Goal: Task Accomplishment & Management: Manage account settings

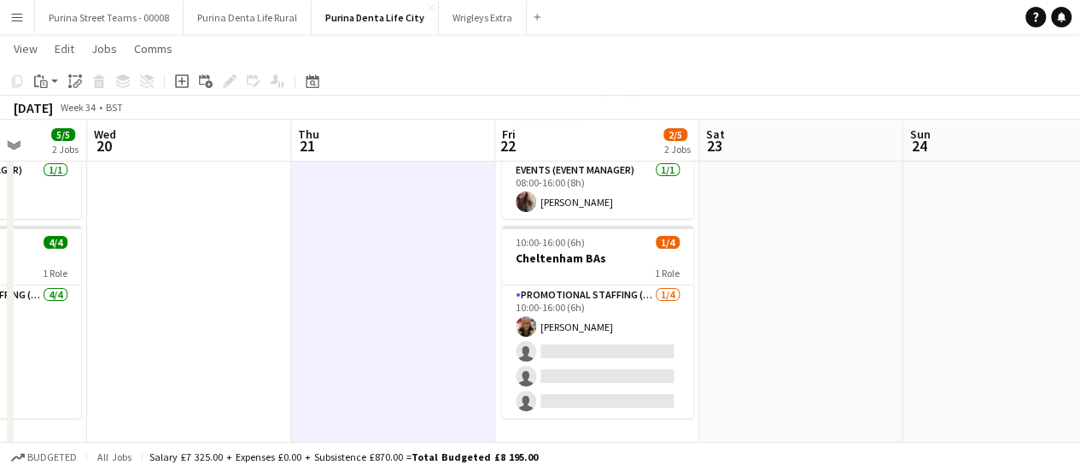
scroll to position [0, 527]
drag, startPoint x: 200, startPoint y: 228, endPoint x: 181, endPoint y: 161, distance: 69.2
click at [181, 161] on app-calendar-viewport "Sun 17 1/1 1 Job Mon 18 5/5 2 Jobs Tue 19 5/5 2 Jobs Wed 20 Thu 21 Fri 22 2/5 2…" at bounding box center [540, 282] width 1080 height 627
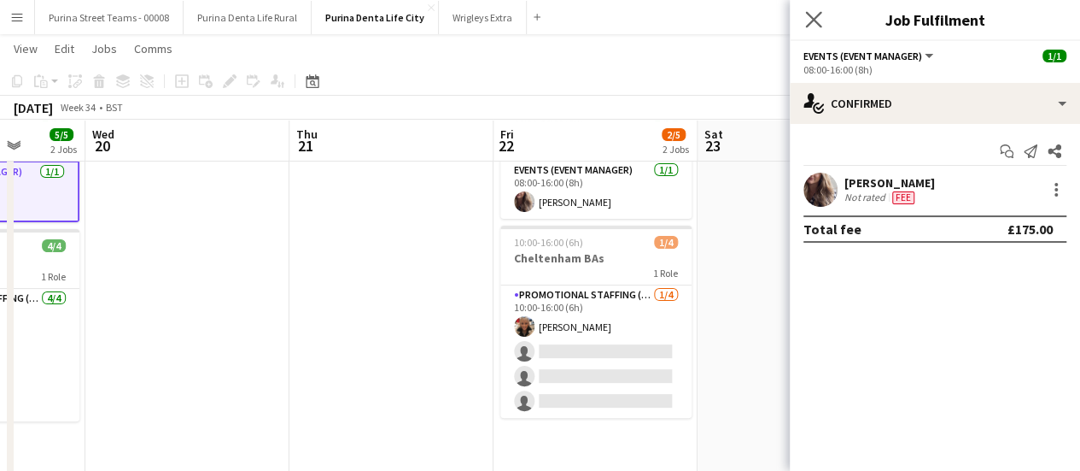
click at [823, 17] on app-icon "Close pop-in" at bounding box center [814, 20] width 25 height 25
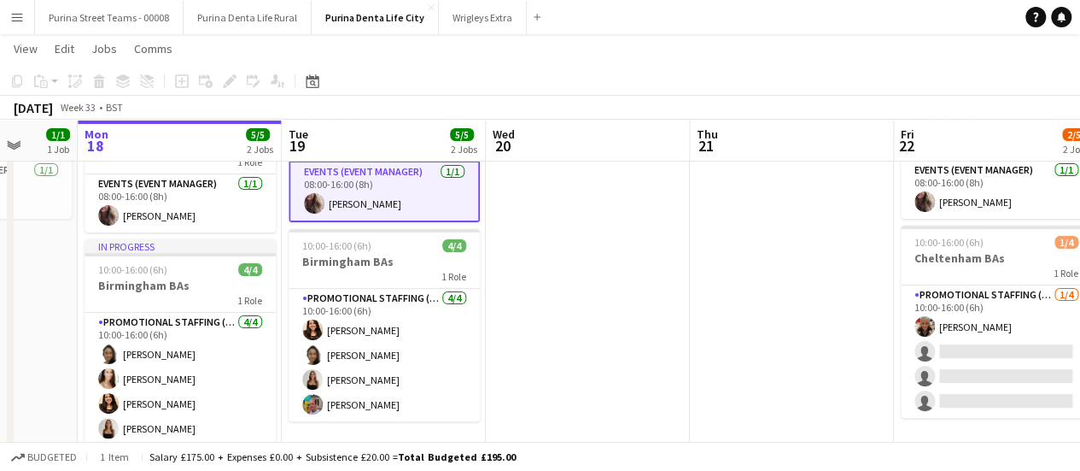
drag, startPoint x: 415, startPoint y: 262, endPoint x: 815, endPoint y: 310, distance: 402.5
click at [815, 310] on app-calendar-viewport "Fri 15 Sat 16 Sun 17 1/1 1 Job Mon 18 5/5 2 Jobs Tue 19 5/5 2 Jobs Wed 20 Thu 2…" at bounding box center [540, 282] width 1080 height 627
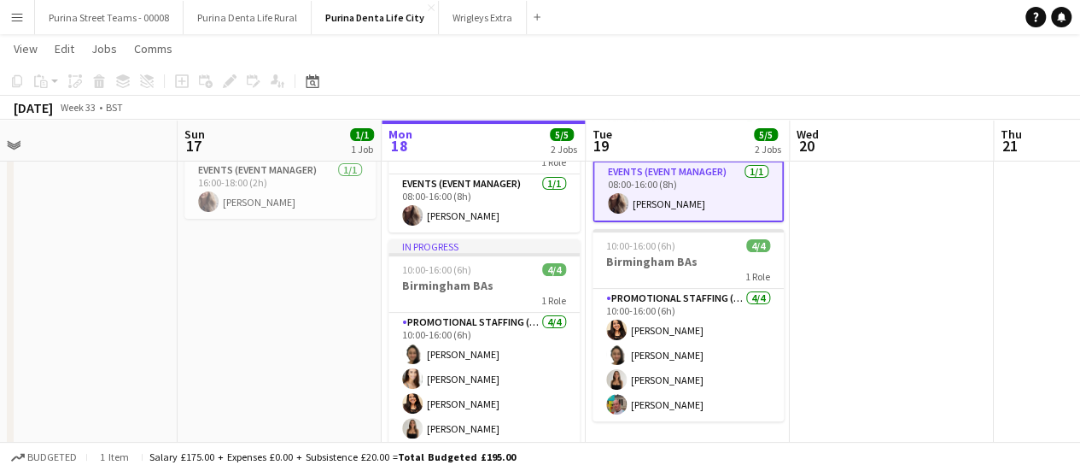
drag, startPoint x: 554, startPoint y: 284, endPoint x: 859, endPoint y: 362, distance: 314.8
click at [859, 362] on app-calendar-viewport "Thu 14 5/6 3 Jobs Fri 15 Sat 16 Sun 17 1/1 1 Job Mon 18 5/5 2 Jobs Tue 19 5/5 2…" at bounding box center [540, 282] width 1080 height 627
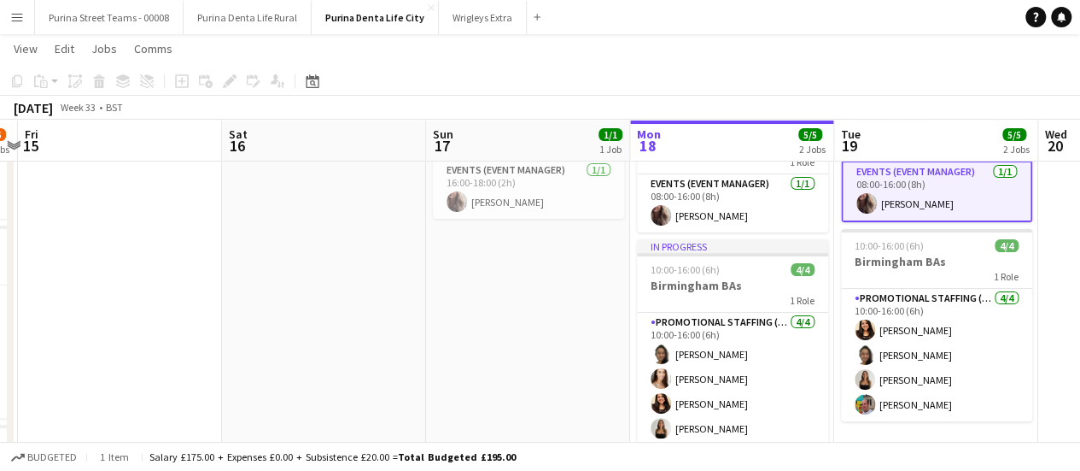
scroll to position [0, 342]
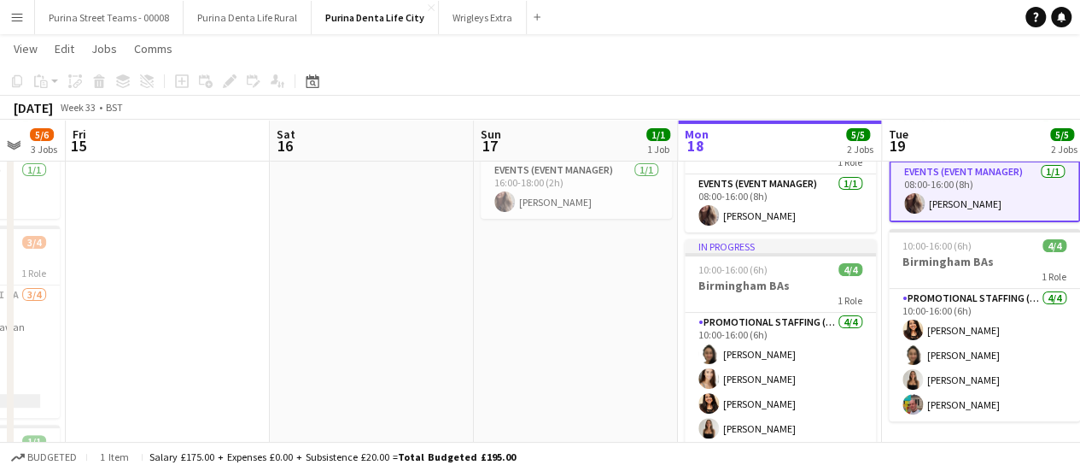
drag, startPoint x: 226, startPoint y: 275, endPoint x: 523, endPoint y: 336, distance: 302.6
click at [523, 336] on app-calendar-viewport "Wed 13 5/5 2 Jobs Thu 14 5/6 3 Jobs Fri 15 Sat 16 Sun 17 1/1 1 Job Mon 18 5/5 2…" at bounding box center [540, 282] width 1080 height 627
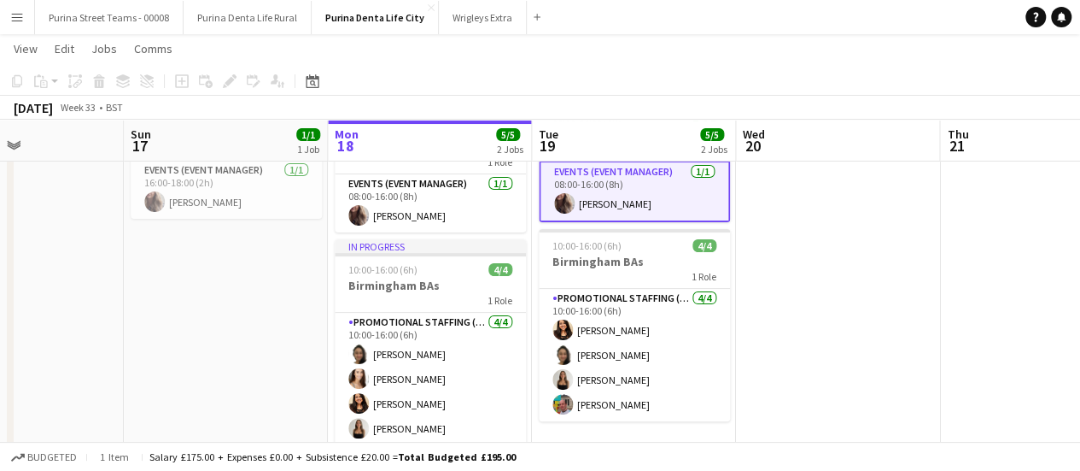
scroll to position [0, 742]
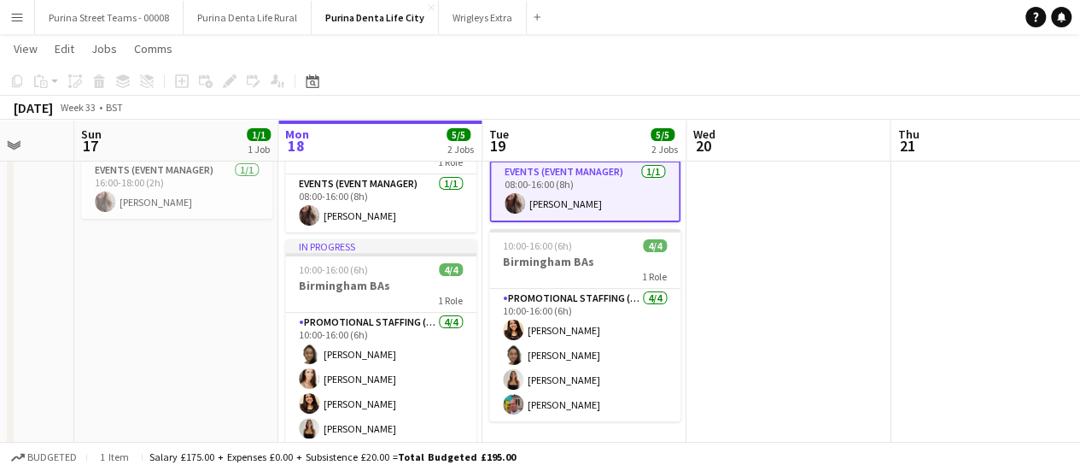
drag, startPoint x: 523, startPoint y: 336, endPoint x: 123, endPoint y: 206, distance: 420.5
click at [123, 206] on app-calendar-viewport "Wed 13 5/5 2 Jobs Thu 14 5/6 3 Jobs Fri 15 Sat 16 Sun 17 1/1 1 Job Mon 18 5/5 2…" at bounding box center [540, 282] width 1080 height 627
click at [237, 14] on button "Purina Denta Life Rural Close" at bounding box center [248, 17] width 128 height 33
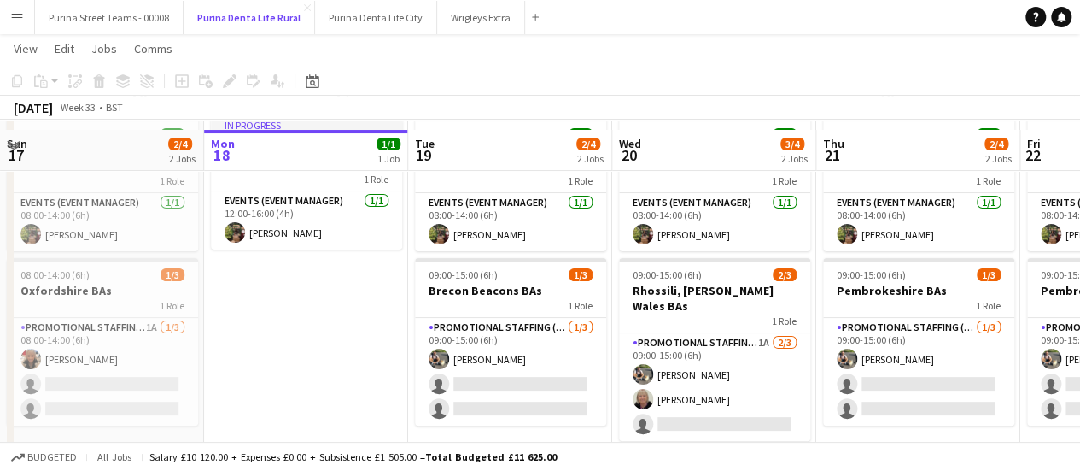
scroll to position [102, 0]
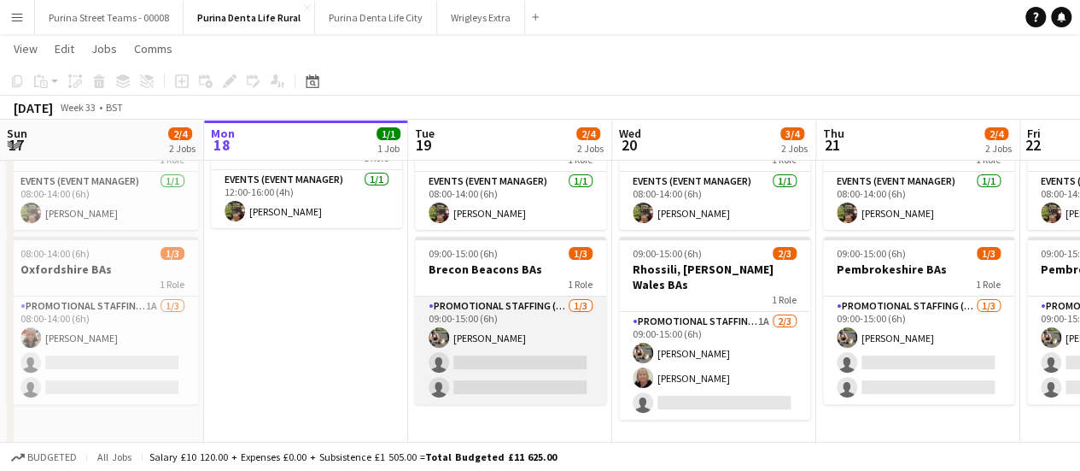
click at [482, 364] on app-card-role "Promotional Staffing (Brand Ambassadors) [DATE] 09:00-15:00 (6h) [PERSON_NAME] …" at bounding box center [510, 350] width 191 height 108
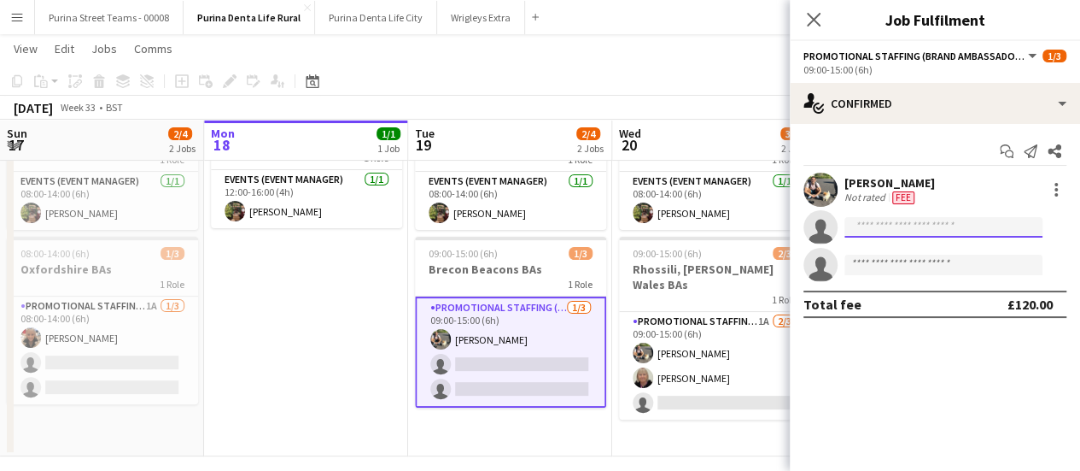
click at [922, 224] on input at bounding box center [944, 227] width 198 height 20
type input "*"
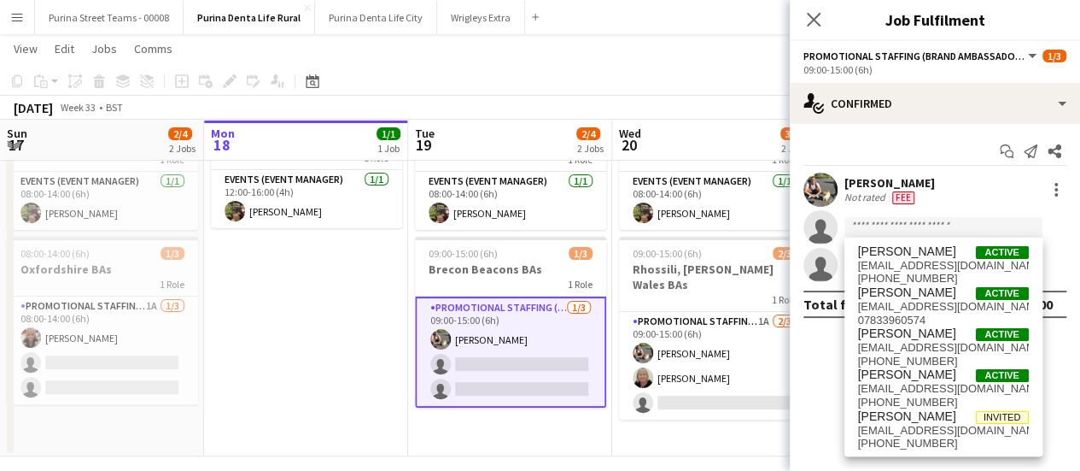
click at [15, 18] on app-icon "Menu" at bounding box center [17, 17] width 14 height 14
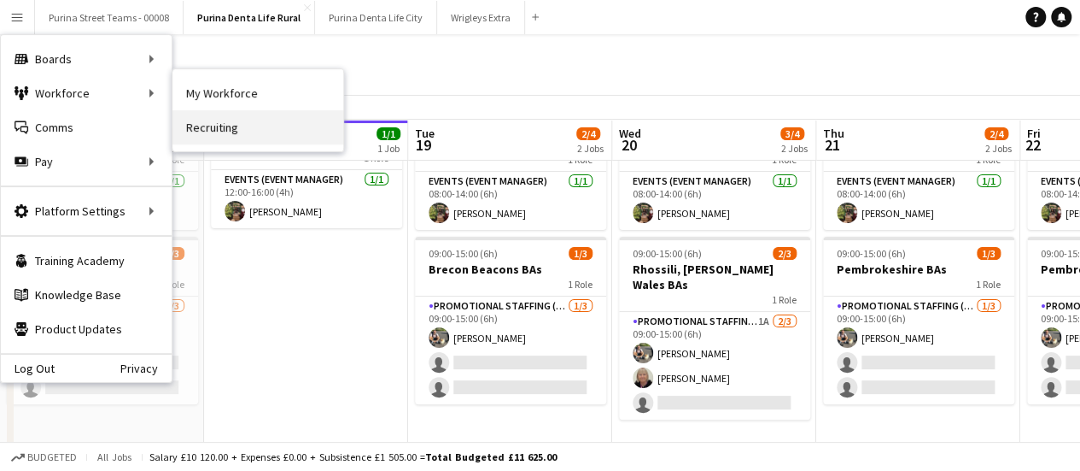
click at [227, 126] on link "Recruiting" at bounding box center [257, 127] width 171 height 34
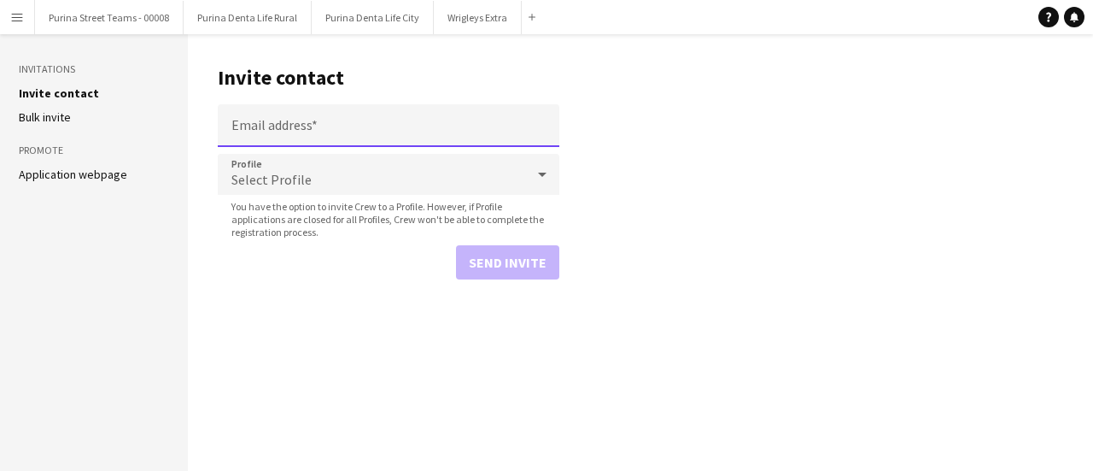
click at [313, 119] on input "Email address" at bounding box center [389, 125] width 342 height 43
paste input "**********"
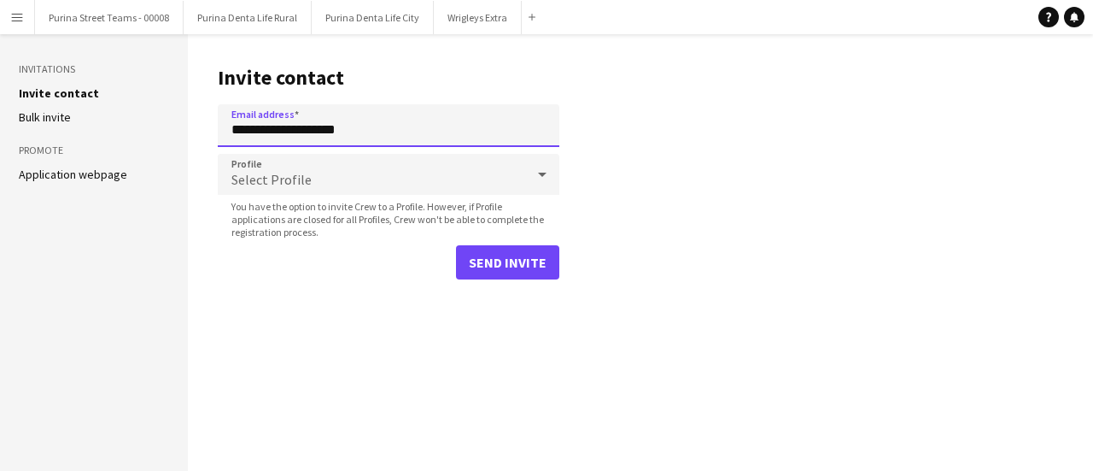
type input "**********"
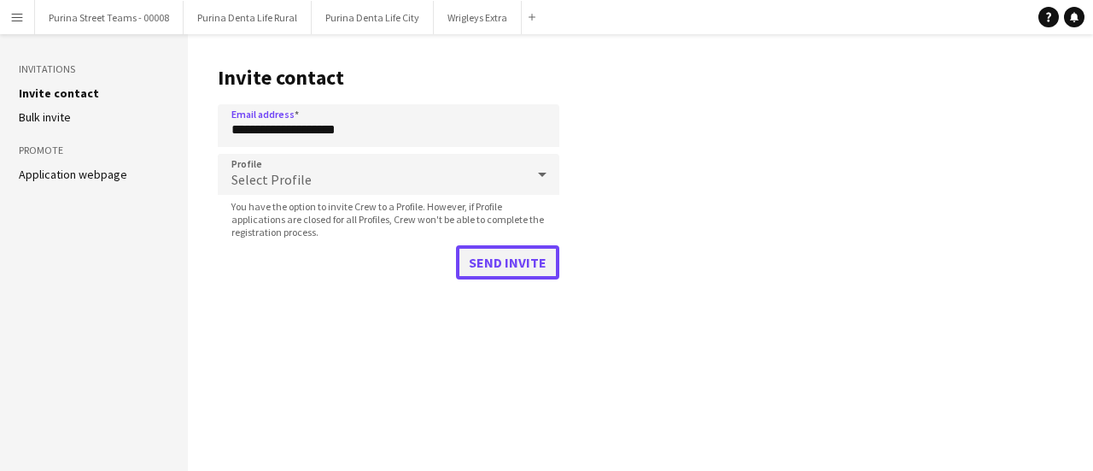
click at [488, 268] on button "Send invite" at bounding box center [507, 262] width 103 height 34
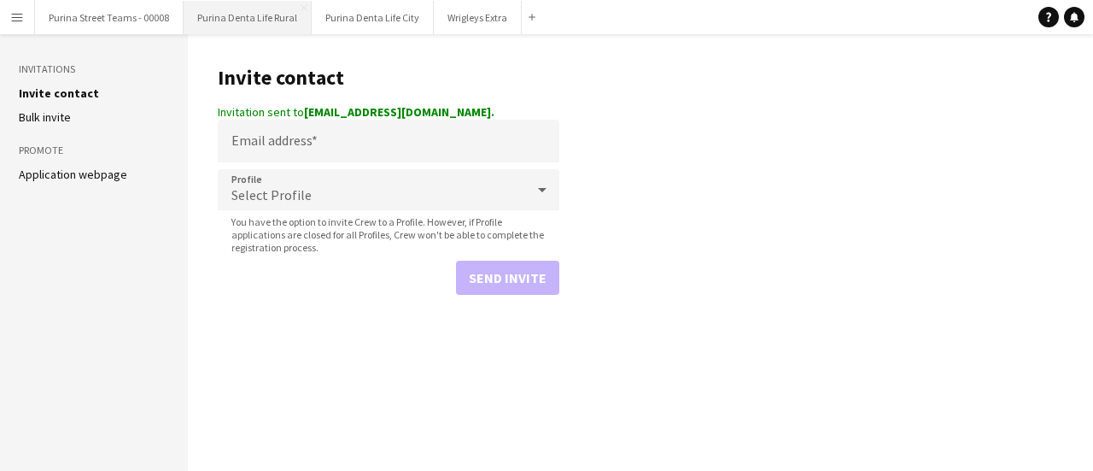
click at [260, 3] on button "Purina Denta Life Rural Close" at bounding box center [248, 17] width 128 height 33
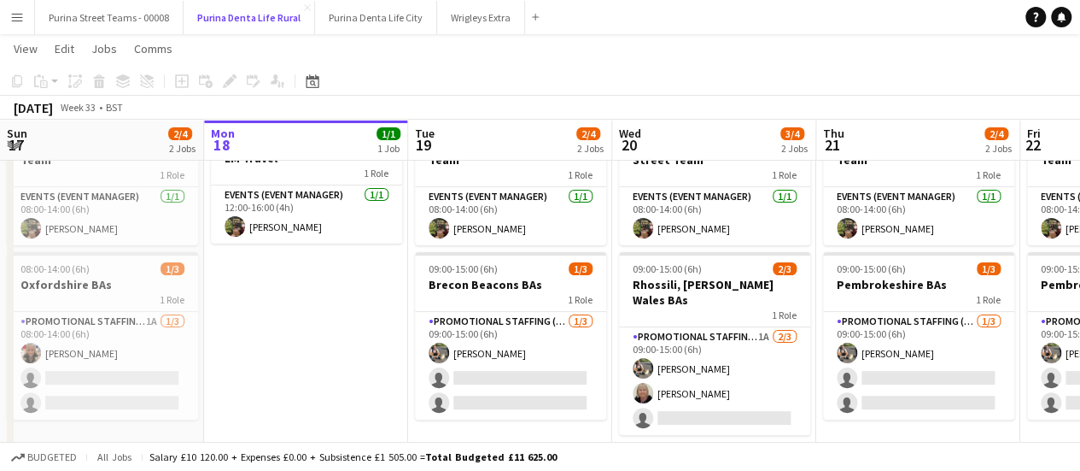
scroll to position [89, 0]
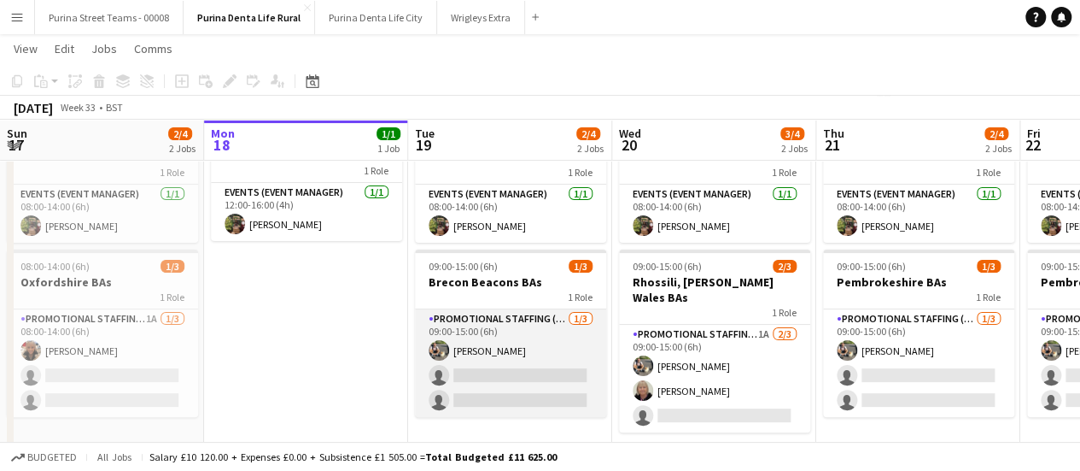
click at [512, 377] on app-card-role "Promotional Staffing (Brand Ambassadors) [DATE] 09:00-15:00 (6h) [PERSON_NAME] …" at bounding box center [510, 363] width 191 height 108
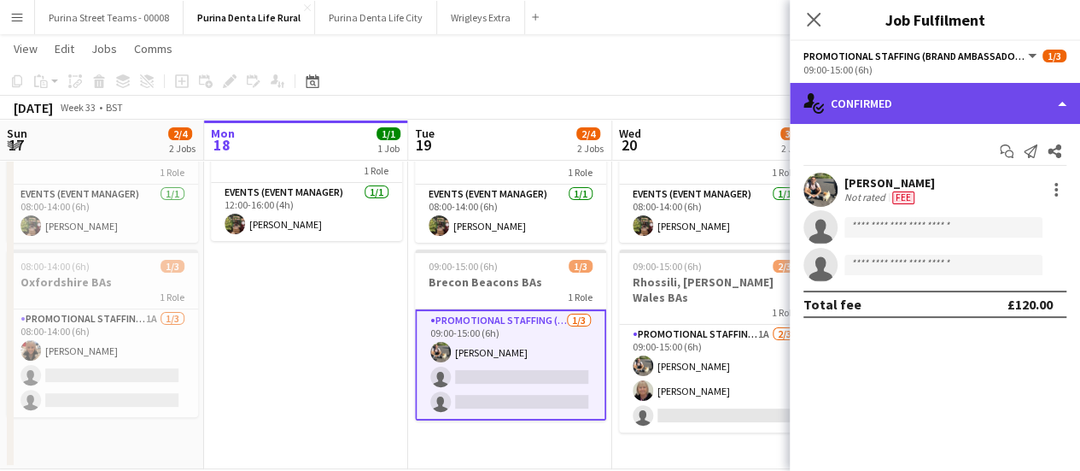
click at [1060, 105] on div "single-neutral-actions-check-2 Confirmed" at bounding box center [935, 103] width 290 height 41
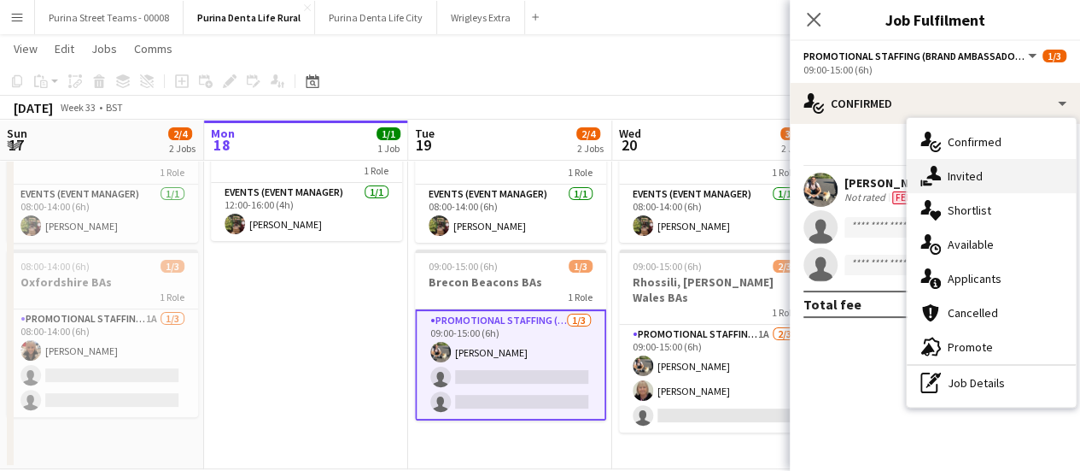
click at [949, 168] on div "single-neutral-actions-share-1 Invited" at bounding box center [991, 176] width 169 height 34
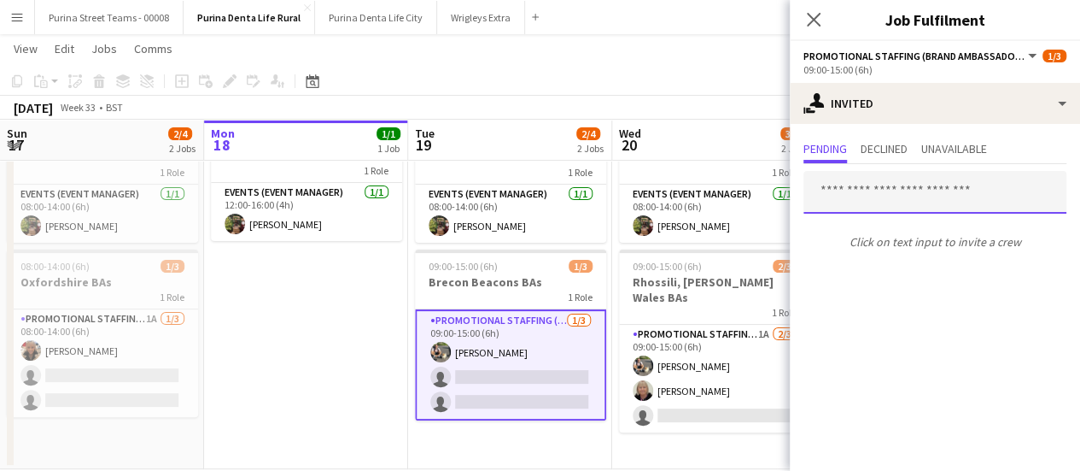
click at [868, 202] on input "text" at bounding box center [935, 192] width 263 height 43
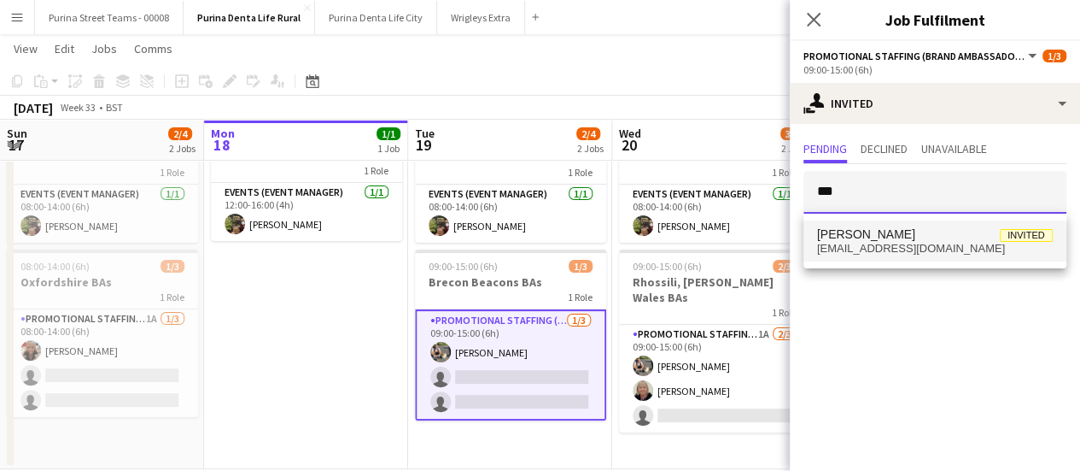
type input "***"
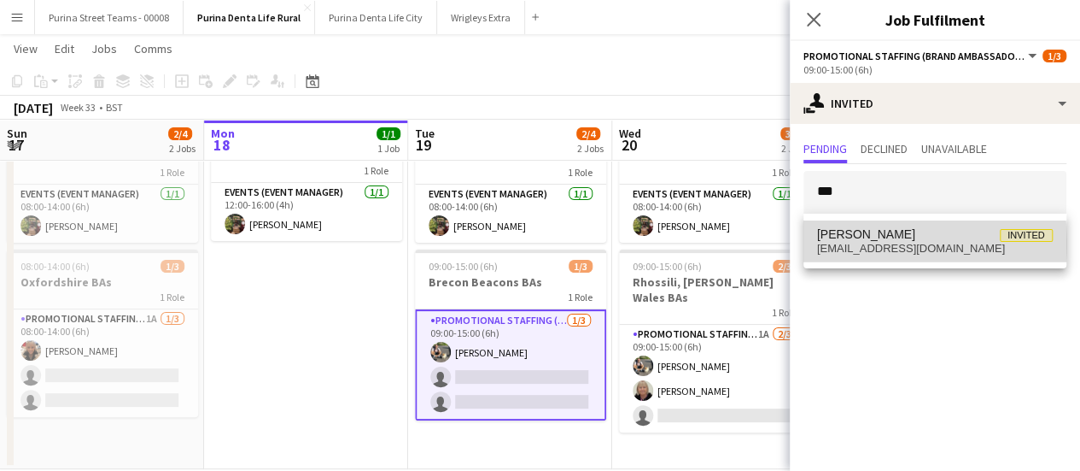
click at [870, 243] on span "[EMAIL_ADDRESS][DOMAIN_NAME]" at bounding box center [935, 249] width 236 height 14
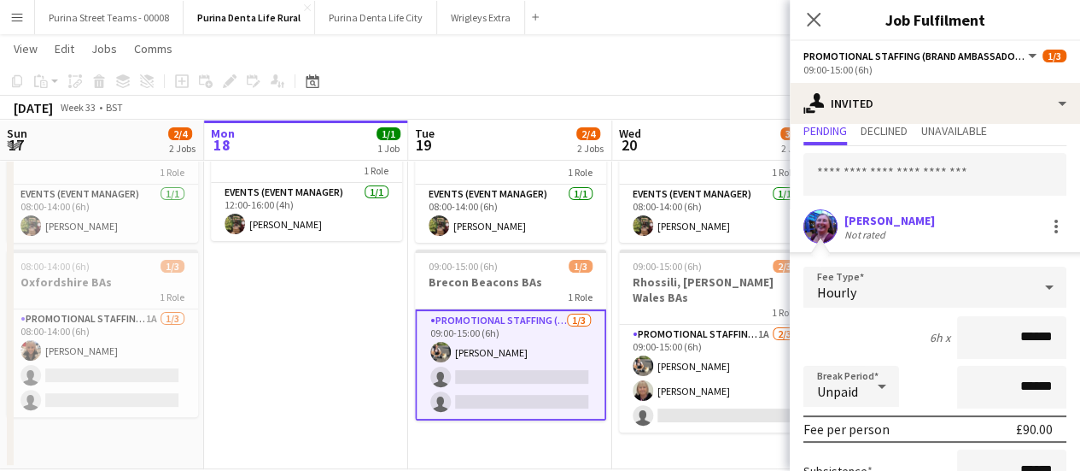
scroll to position [61, 0]
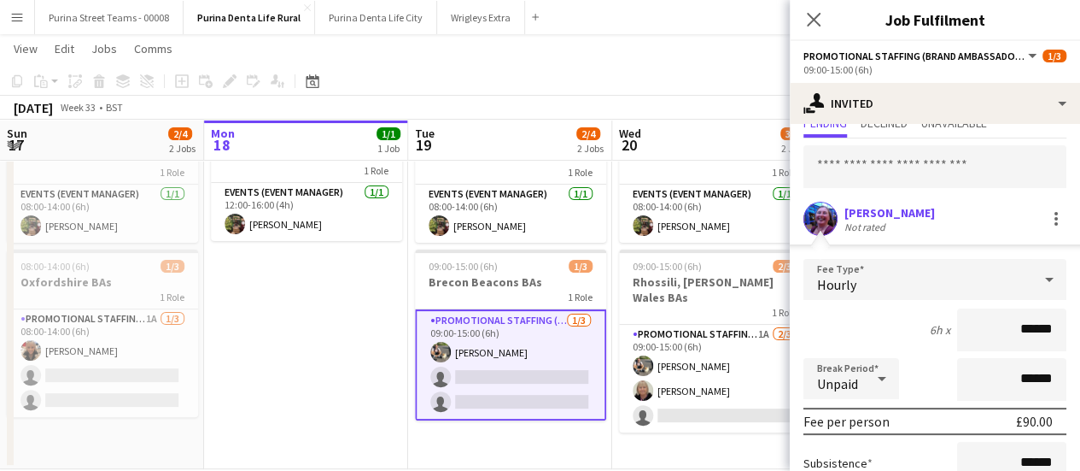
click at [854, 387] on span "Unpaid" at bounding box center [837, 383] width 41 height 17
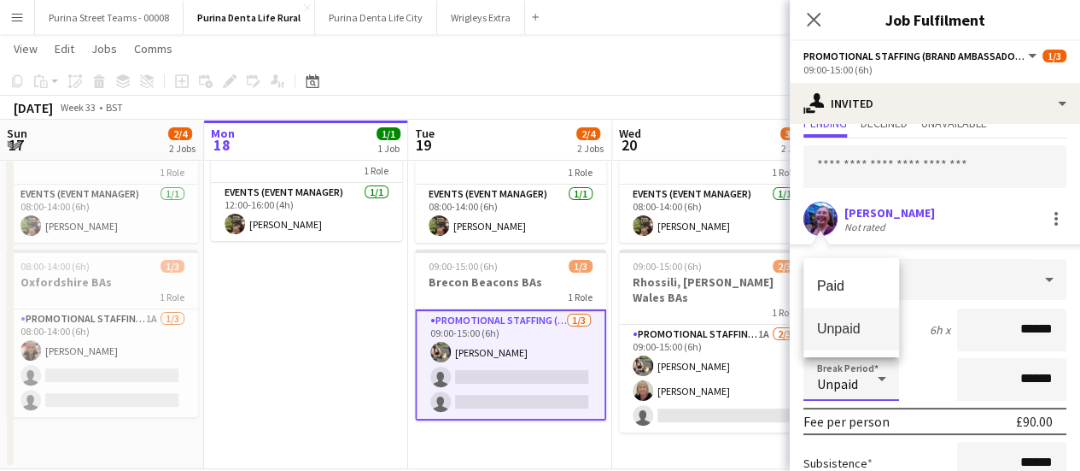
drag, startPoint x: 854, startPoint y: 387, endPoint x: 929, endPoint y: 349, distance: 84.0
click at [929, 349] on div at bounding box center [540, 235] width 1080 height 471
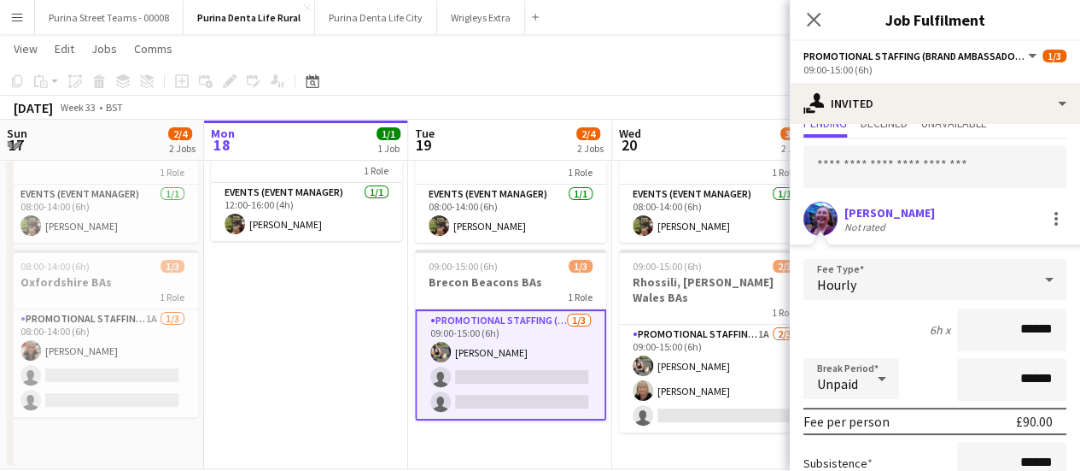
click at [904, 273] on div "Hourly" at bounding box center [918, 279] width 229 height 41
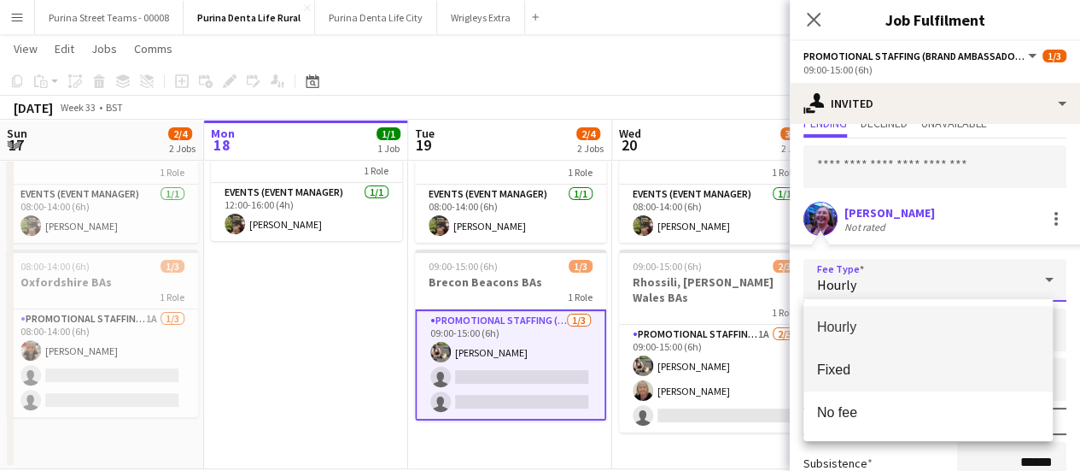
click at [848, 359] on mat-option "Fixed" at bounding box center [929, 369] width 250 height 43
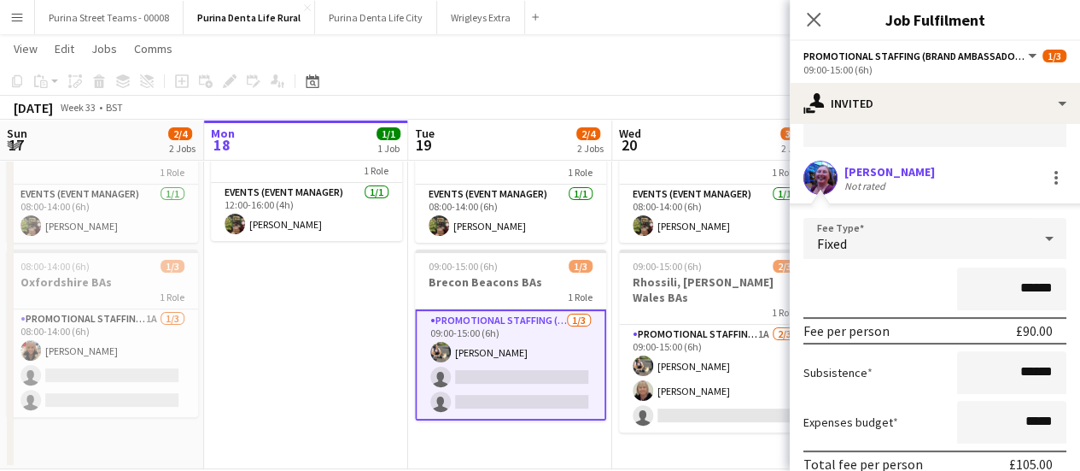
scroll to position [103, 0]
click at [1011, 280] on input "******" at bounding box center [1011, 287] width 109 height 43
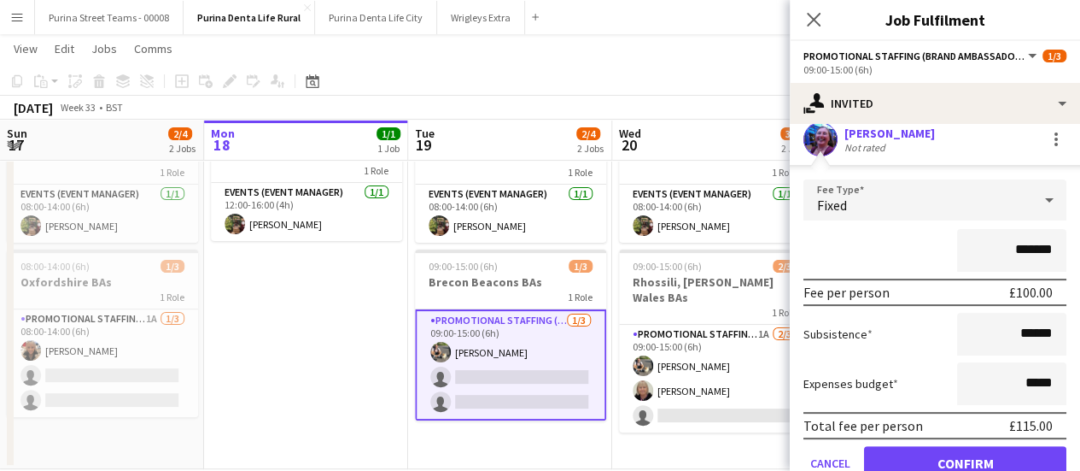
scroll to position [179, 0]
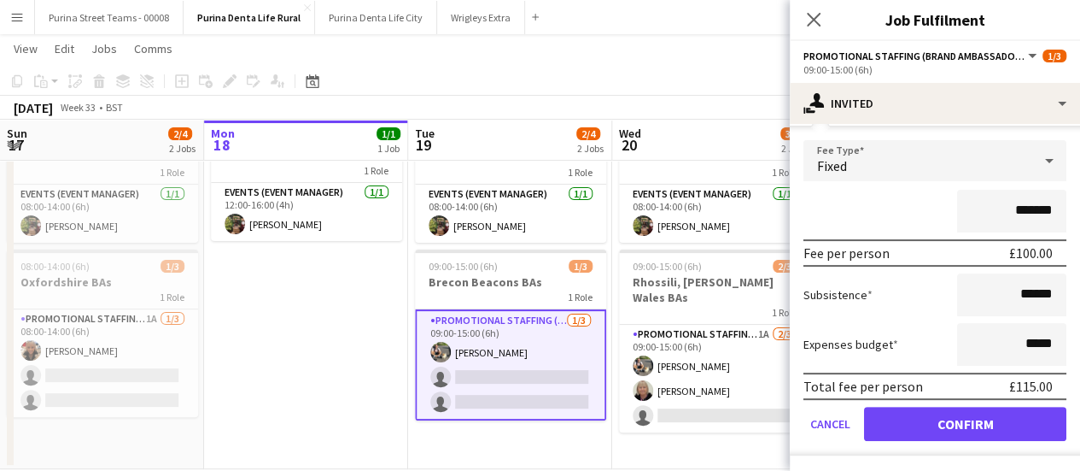
type input "*******"
click at [1016, 296] on input "******" at bounding box center [1011, 294] width 109 height 43
type input "**"
type input "******"
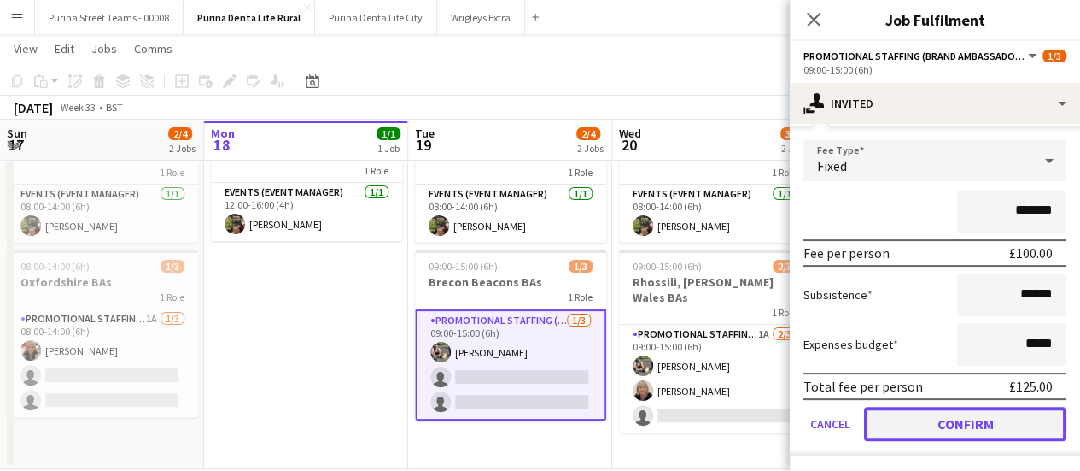
click at [974, 414] on button "Confirm" at bounding box center [965, 423] width 202 height 34
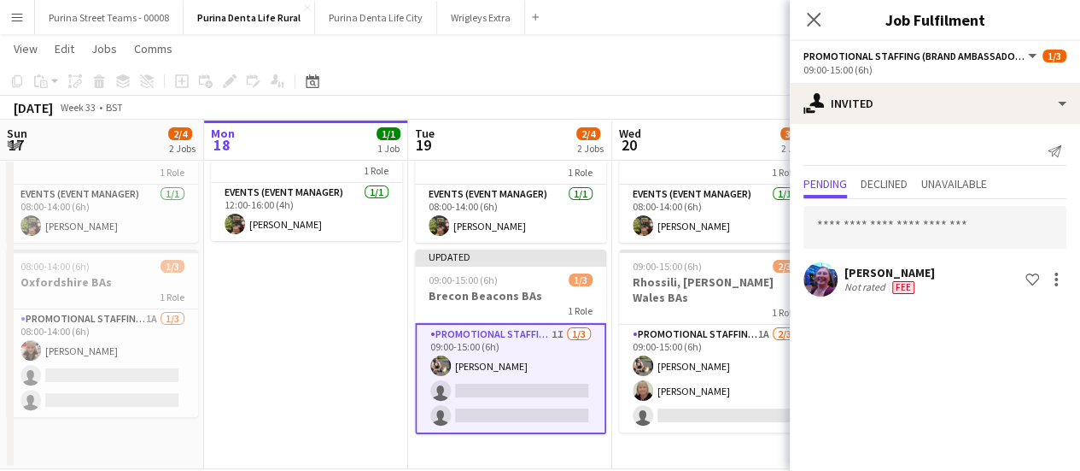
scroll to position [0, 0]
click at [813, 20] on icon at bounding box center [813, 19] width 16 height 16
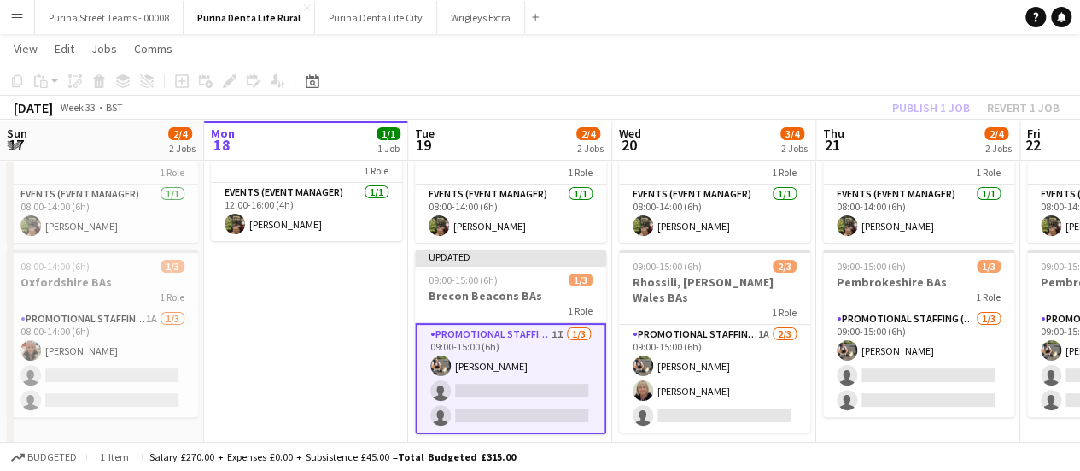
click at [309, 389] on app-date-cell "In progress 12:00-16:00 (4h) 1/1 EM Travel 1 Role Events (Event Manager) [DATE]…" at bounding box center [306, 285] width 204 height 366
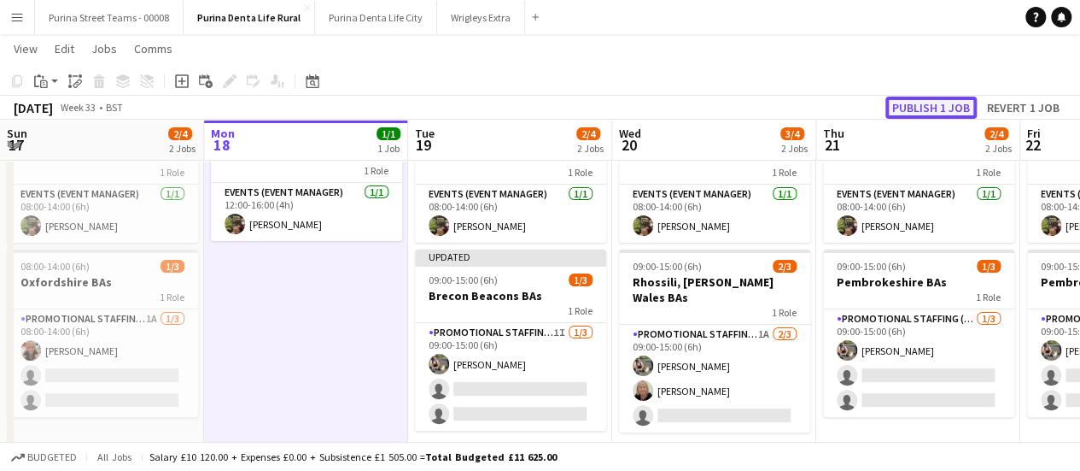
click at [960, 112] on button "Publish 1 job" at bounding box center [931, 107] width 91 height 22
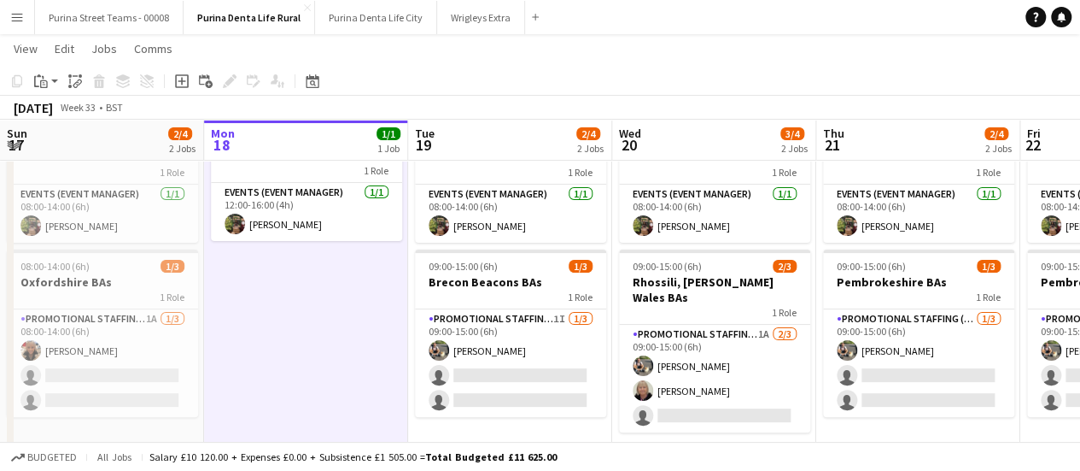
click at [25, 13] on button "Menu" at bounding box center [17, 17] width 34 height 34
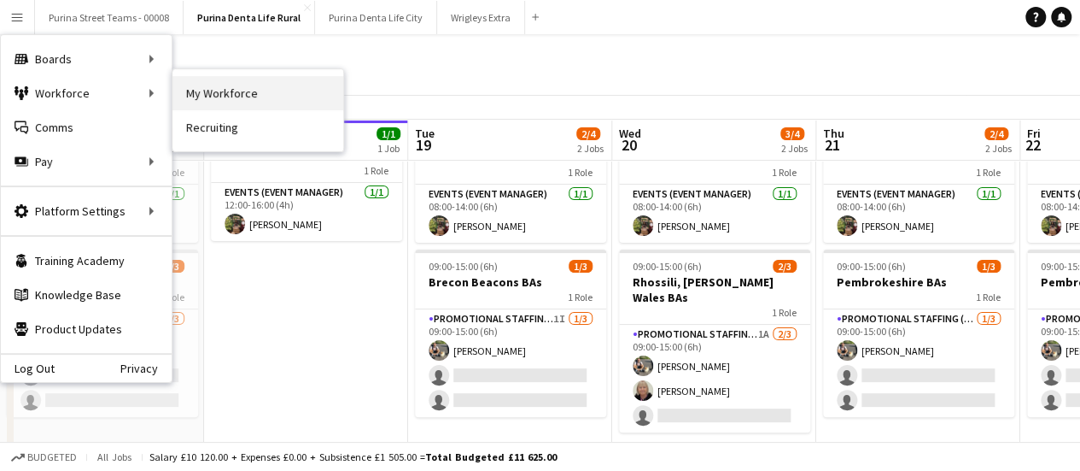
click at [205, 103] on link "My Workforce" at bounding box center [257, 93] width 171 height 34
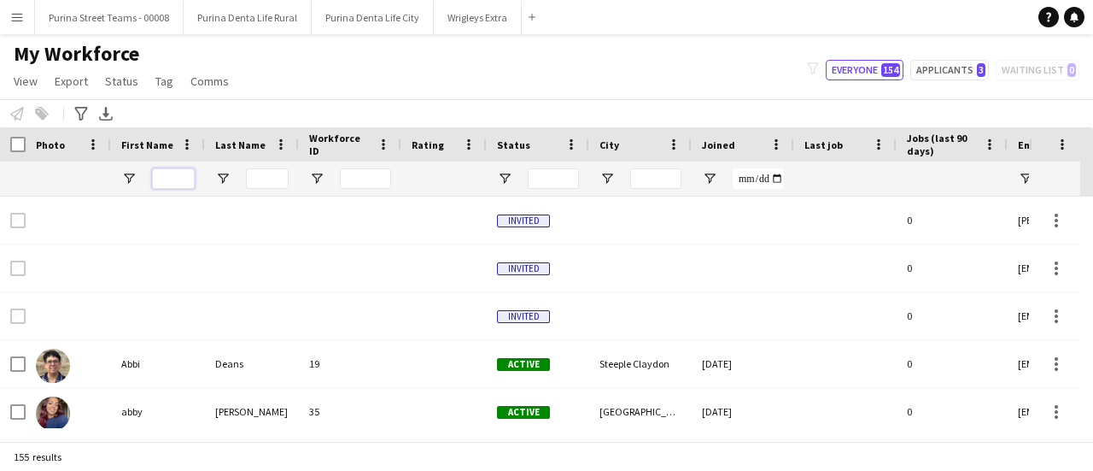
click at [191, 173] on input "First Name Filter Input" at bounding box center [173, 178] width 43 height 20
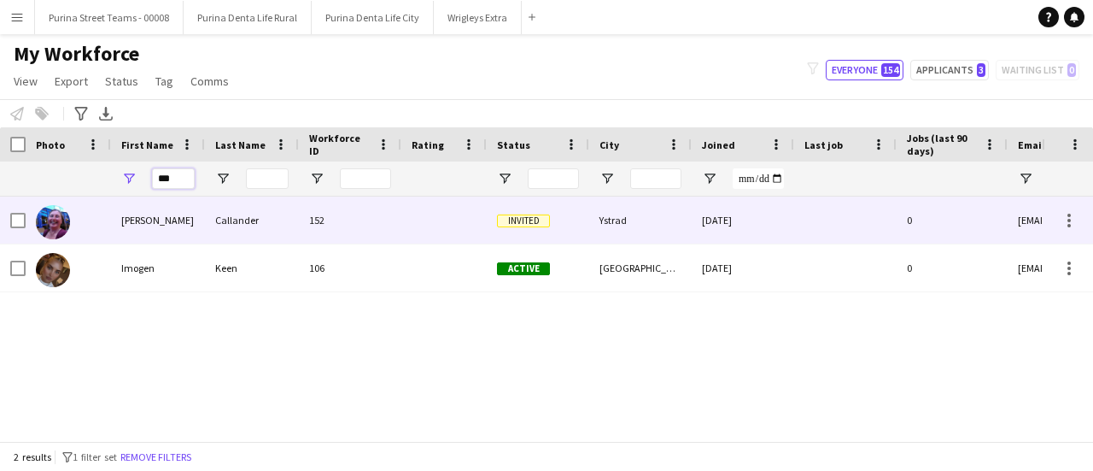
type input "***"
click at [157, 219] on div "[PERSON_NAME]" at bounding box center [158, 219] width 94 height 47
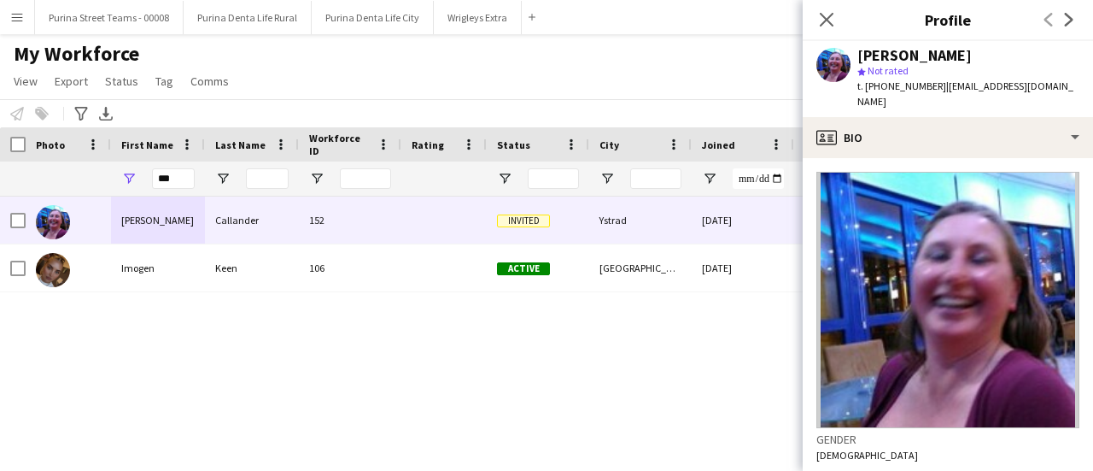
drag, startPoint x: 936, startPoint y: 90, endPoint x: 860, endPoint y: 54, distance: 84.0
click at [860, 54] on div "[PERSON_NAME] star Not rated t. [PHONE_NUMBER] | [EMAIL_ADDRESS][DOMAIN_NAME]" at bounding box center [968, 79] width 222 height 62
copy div "[PERSON_NAME] star Not rated t. [PHONE_NUMBER]"
click at [270, 17] on button "Purina Denta Life Rural Close" at bounding box center [248, 17] width 128 height 33
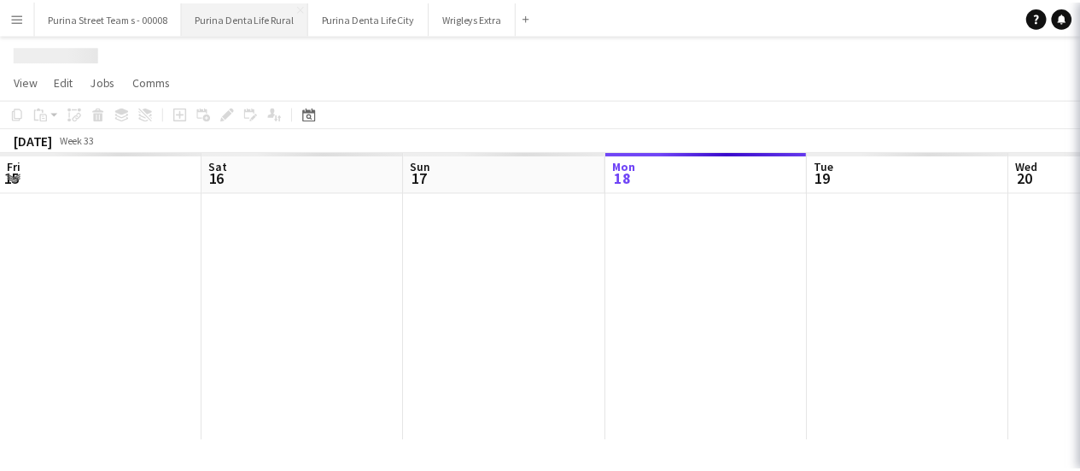
scroll to position [0, 408]
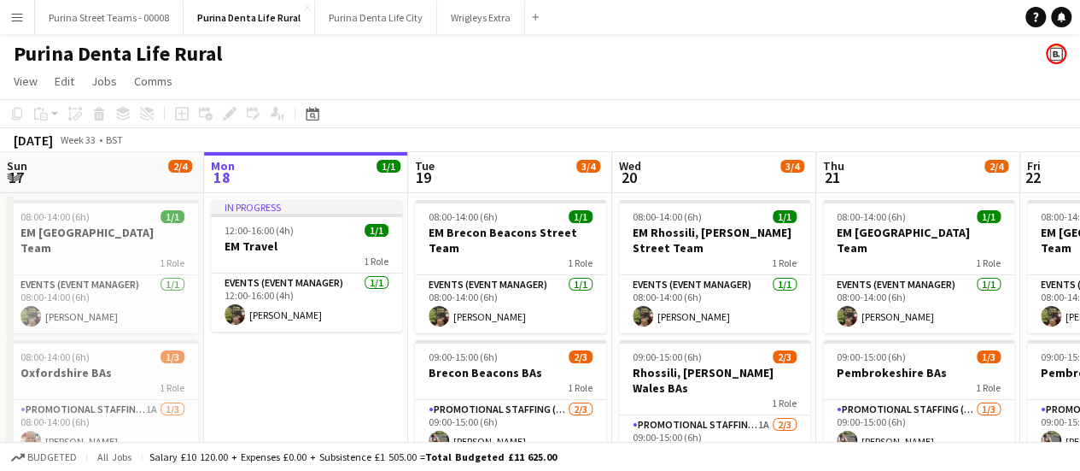
click at [333, 379] on app-date-cell "In progress 12:00-16:00 (4h) 1/1 EM Travel 1 Role Events (Event Manager) [DATE]…" at bounding box center [306, 376] width 204 height 366
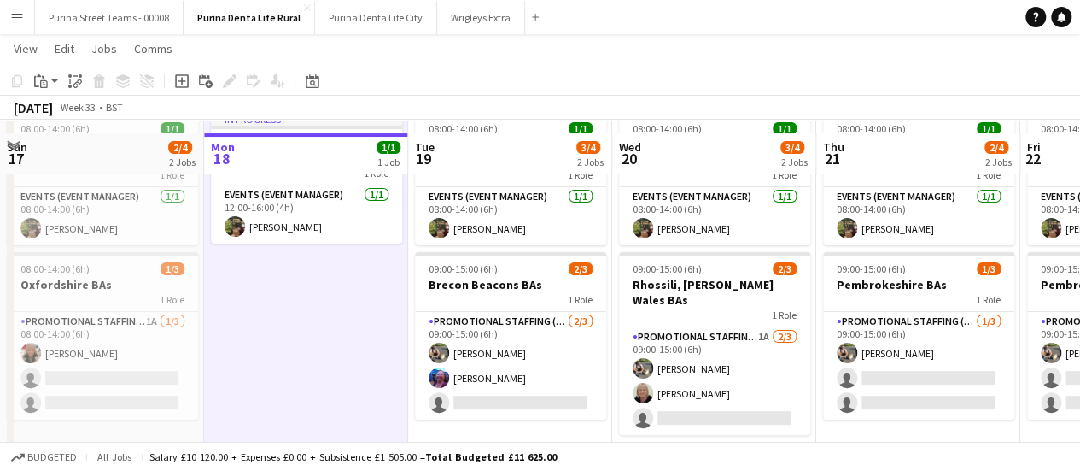
scroll to position [108, 0]
